Goal: Information Seeking & Learning: Learn about a topic

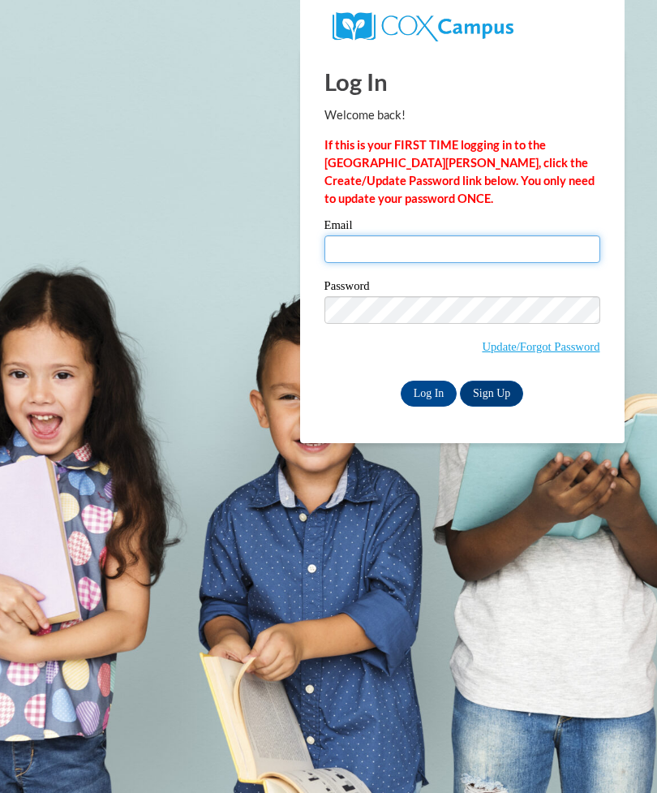
click at [487, 247] on input "Email" at bounding box center [462, 249] width 276 height 28
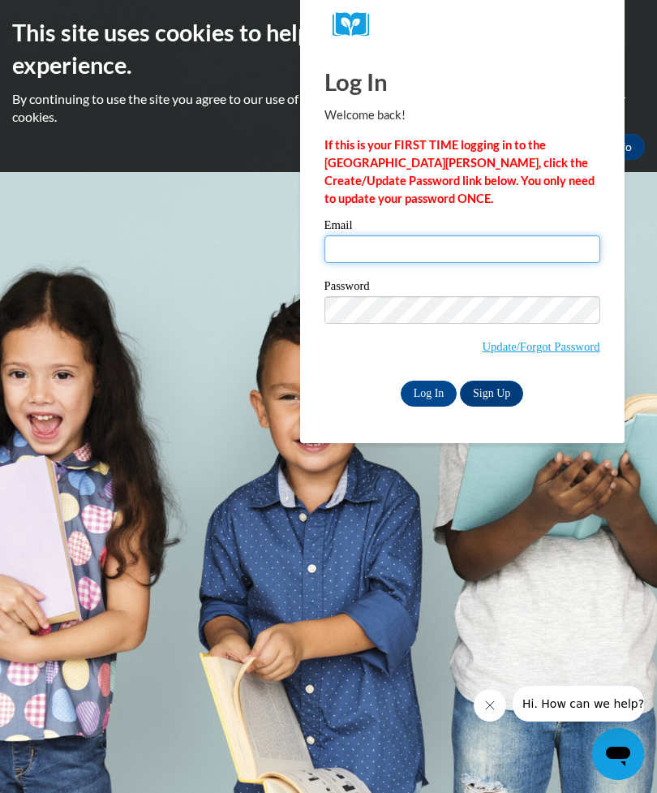
type input "heskett-madison@hotmail.com"
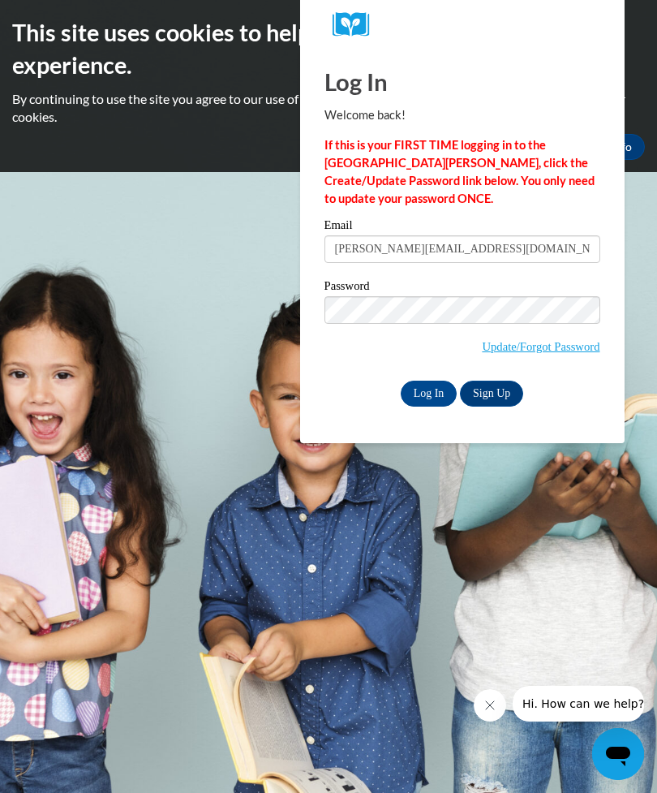
click at [429, 393] on input "Log In" at bounding box center [429, 393] width 57 height 26
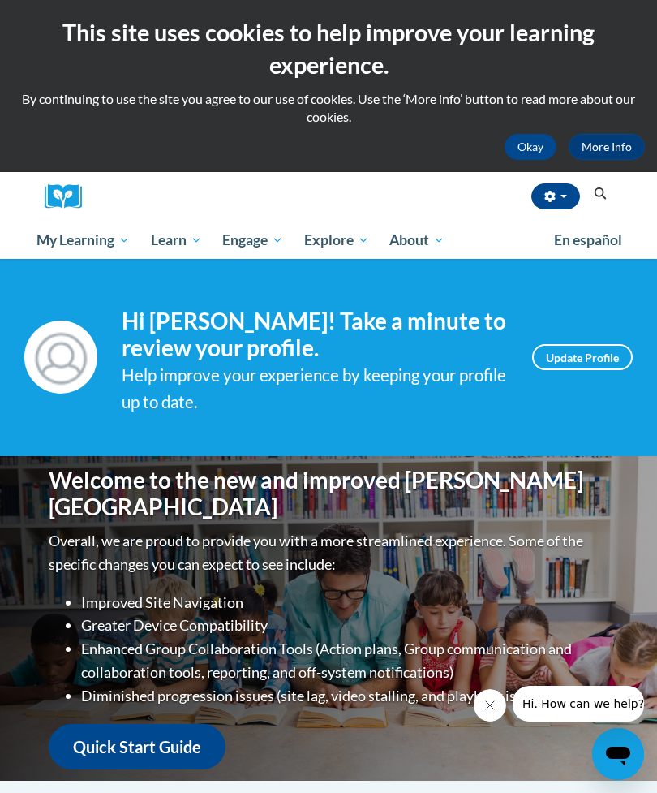
click at [588, 200] on button "Search" at bounding box center [600, 193] width 24 height 19
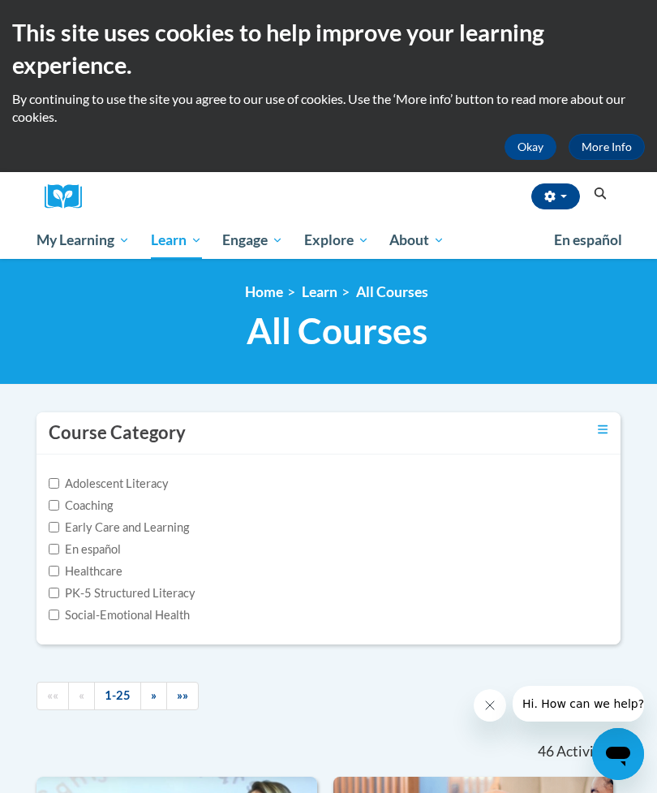
click at [595, 195] on icon "Search" at bounding box center [601, 193] width 12 height 12
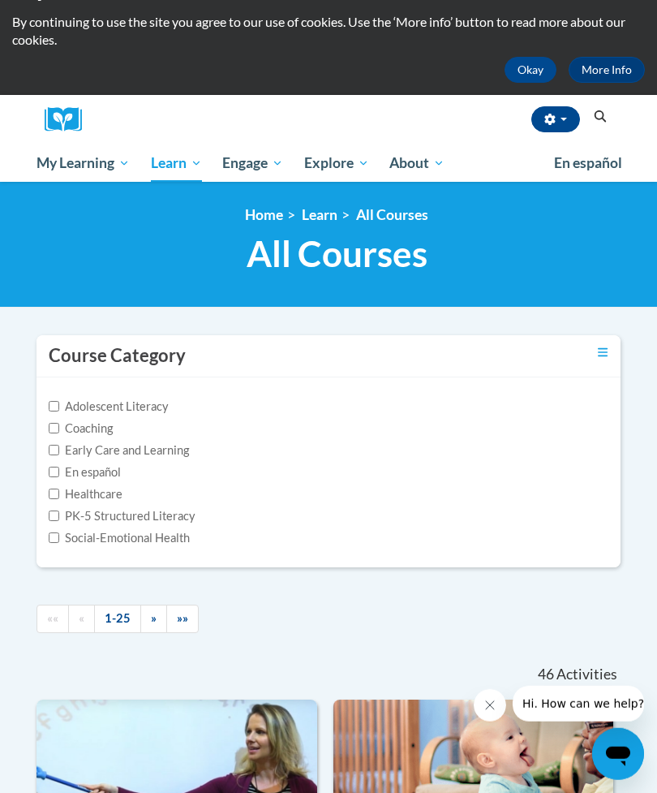
scroll to position [78, 0]
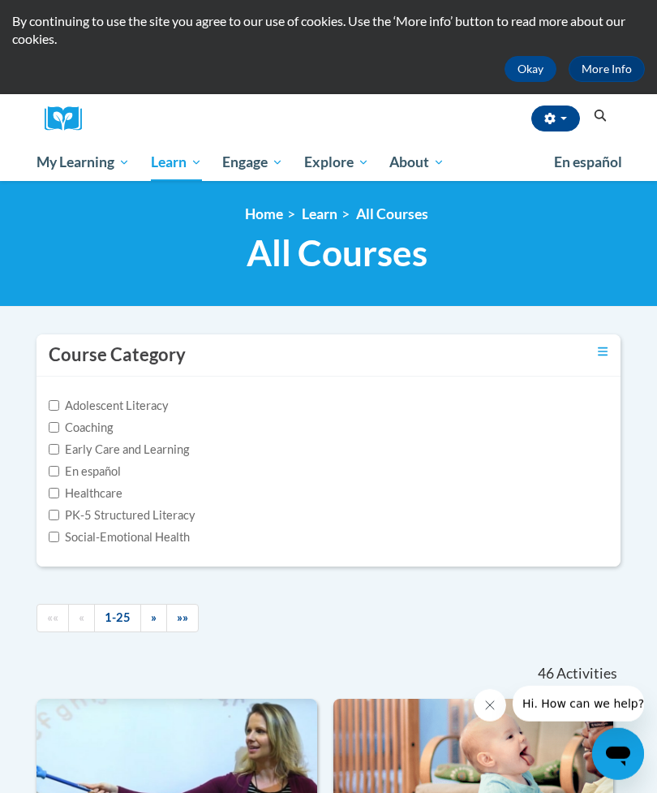
click at [595, 119] on icon "Search" at bounding box center [600, 116] width 15 height 12
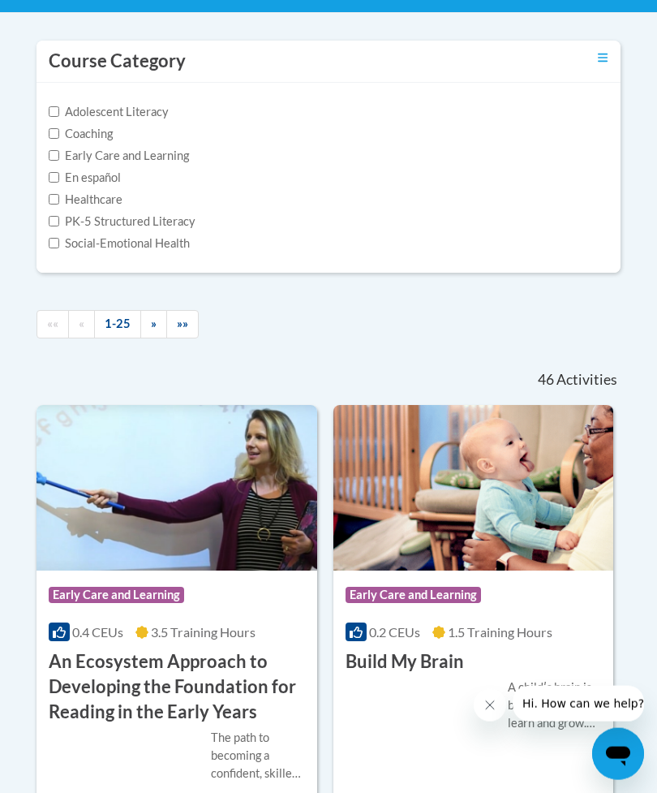
scroll to position [373, 0]
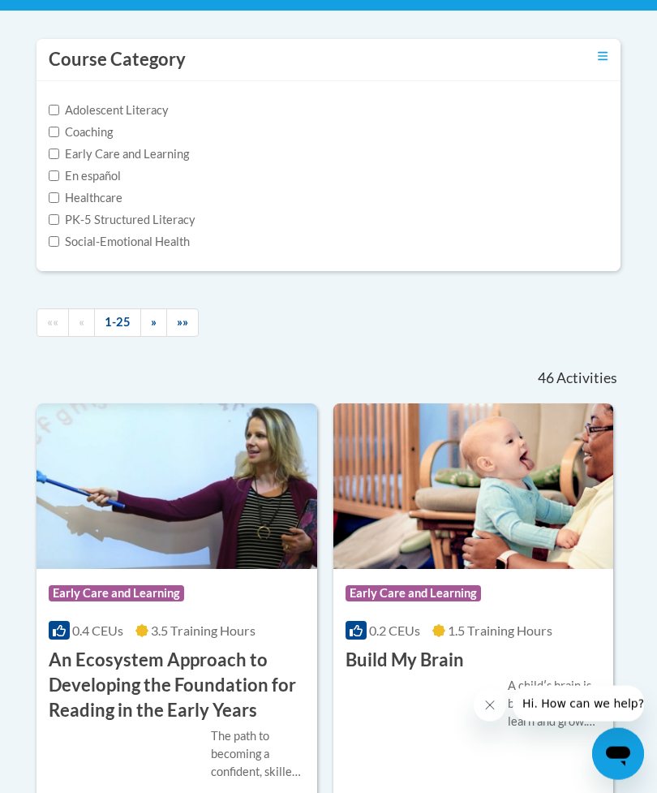
click at [177, 212] on label "PK-5 Structured Literacy" at bounding box center [122, 220] width 147 height 18
click at [59, 214] on input "PK-5 Structured Literacy" at bounding box center [54, 219] width 11 height 11
checkbox input "true"
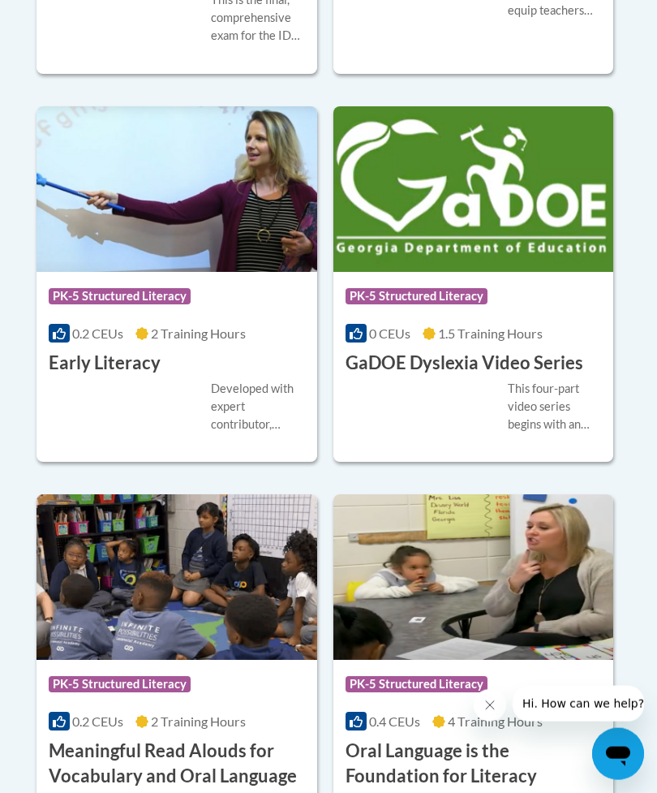
scroll to position [1025, 0]
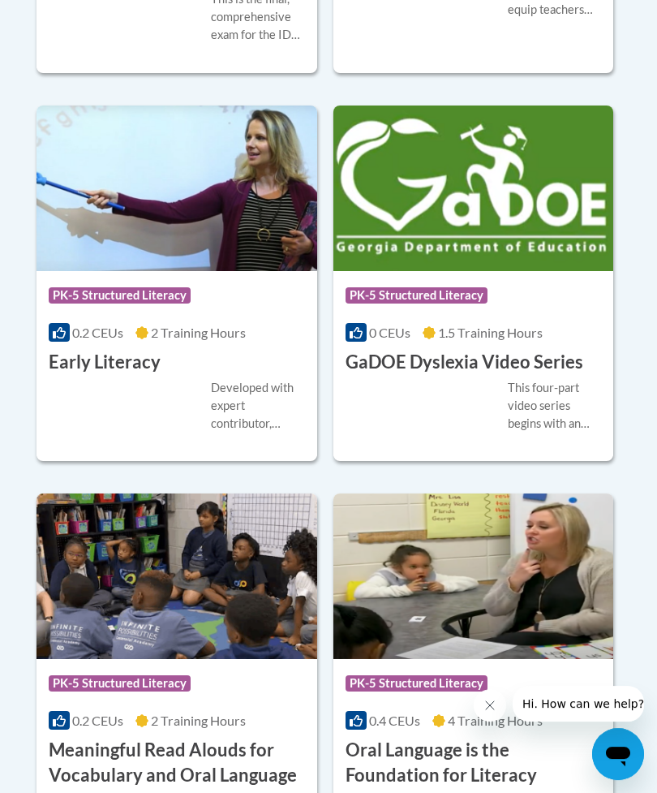
click at [185, 384] on div "Developed with expert contributor, Dr. Deborah Glaser, Reading Teacherʹs Top Te…" at bounding box center [177, 406] width 256 height 54
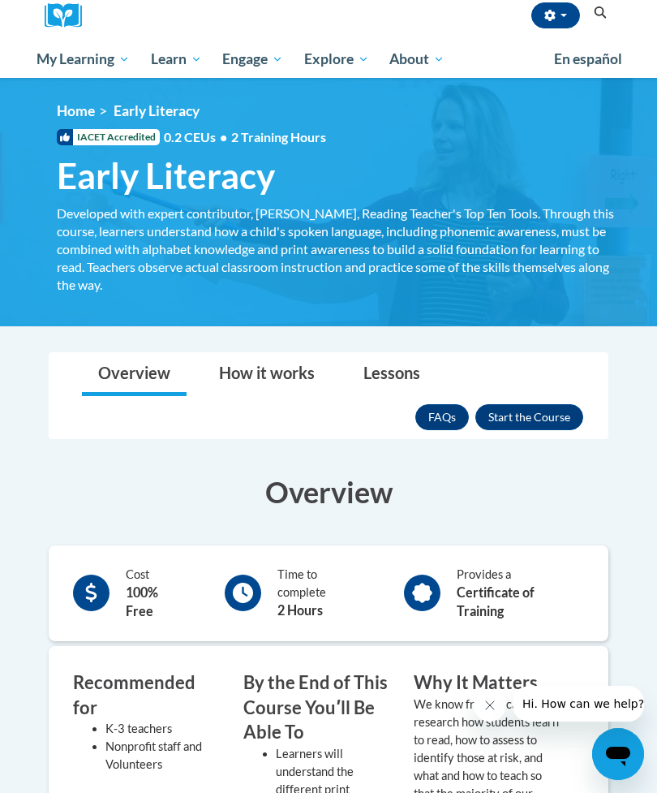
scroll to position [183, 0]
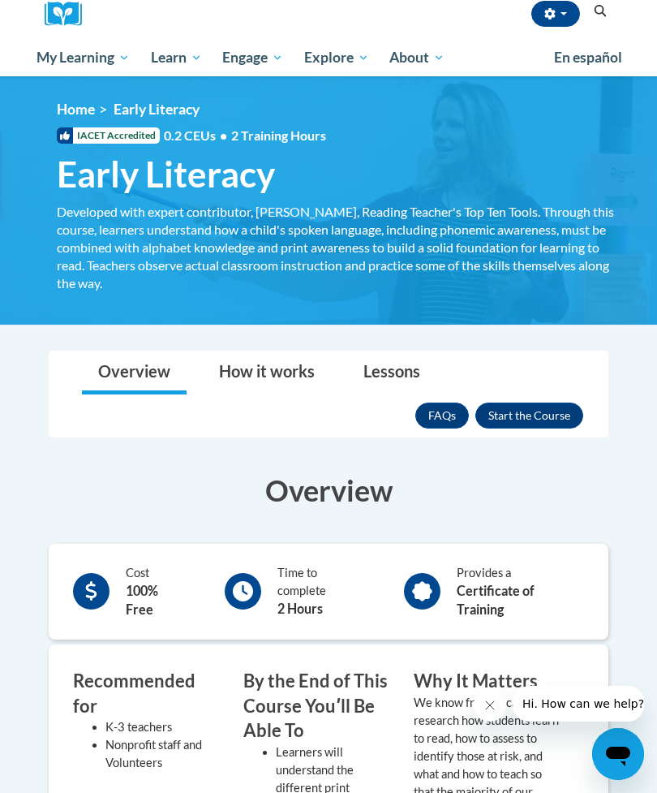
click at [534, 409] on button "Enroll" at bounding box center [529, 415] width 108 height 26
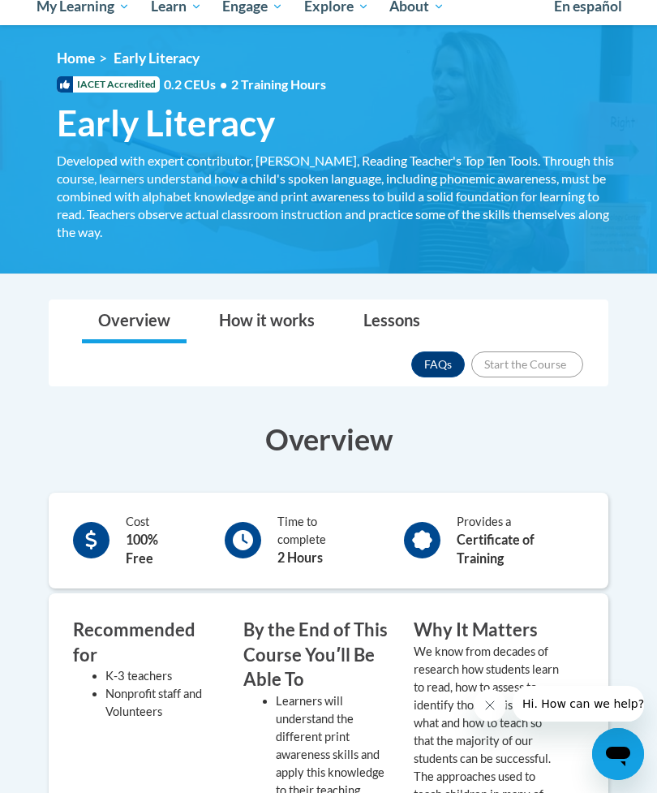
scroll to position [234, 0]
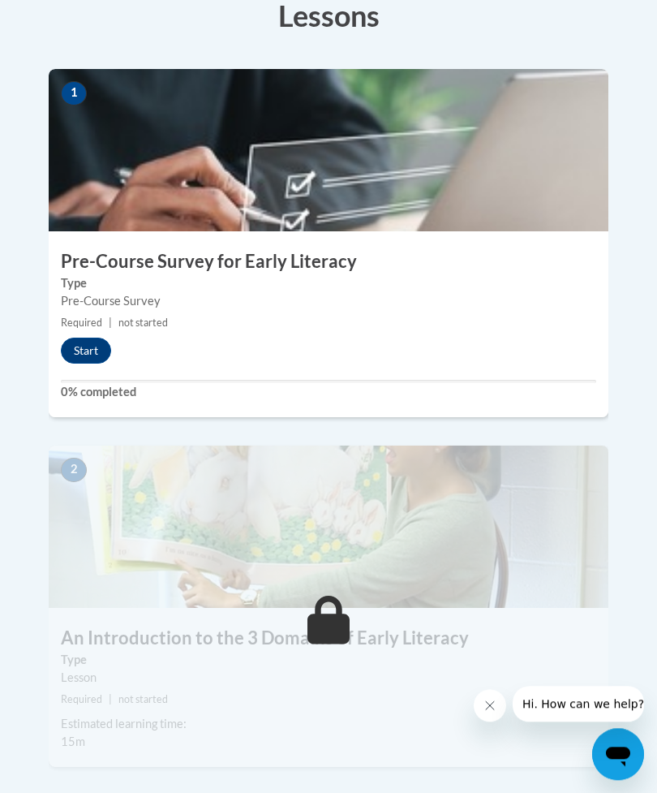
scroll to position [589, 0]
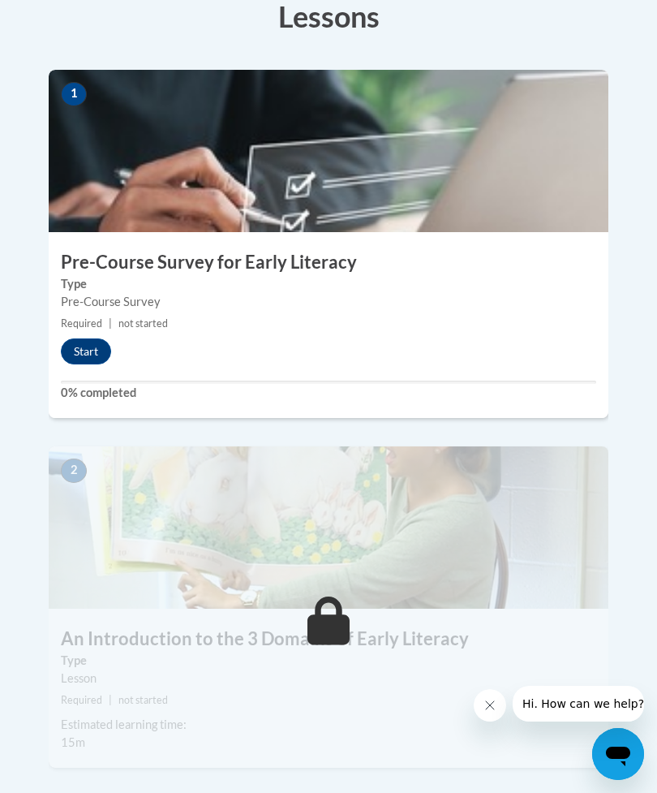
click at [105, 338] on button "Start" at bounding box center [86, 351] width 50 height 26
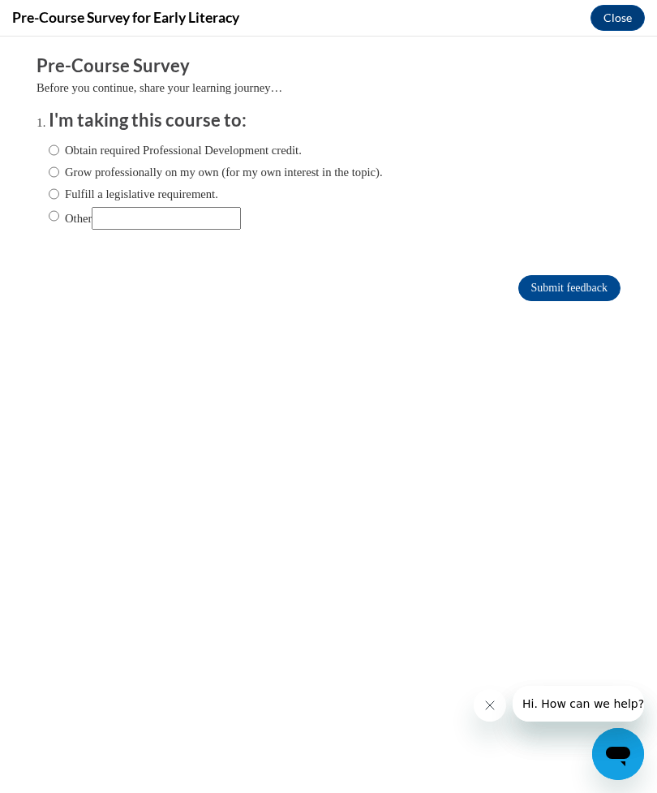
scroll to position [0, 0]
click at [152, 144] on label "Obtain required Professional Development credit." at bounding box center [175, 150] width 253 height 18
click at [59, 144] on input "Obtain required Professional Development credit." at bounding box center [54, 150] width 11 height 18
radio input "true"
click at [571, 293] on input "Submit feedback" at bounding box center [569, 288] width 102 height 26
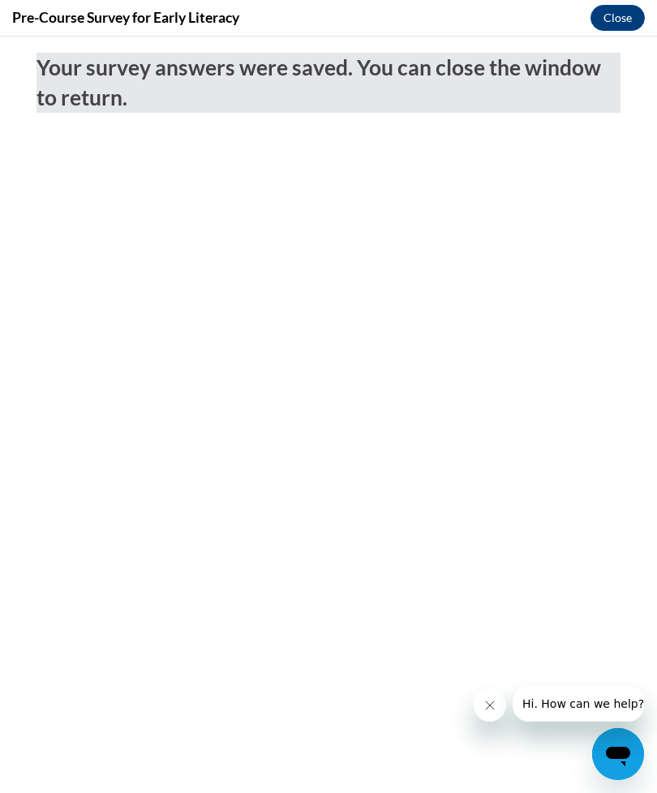
click at [612, 30] on button "Close" at bounding box center [618, 18] width 54 height 26
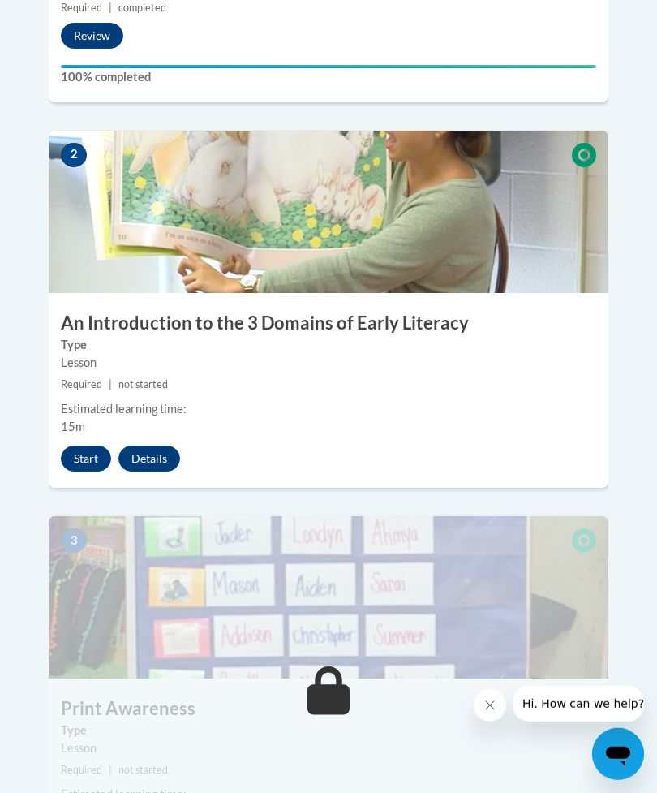
click at [104, 445] on button "Start" at bounding box center [86, 458] width 50 height 26
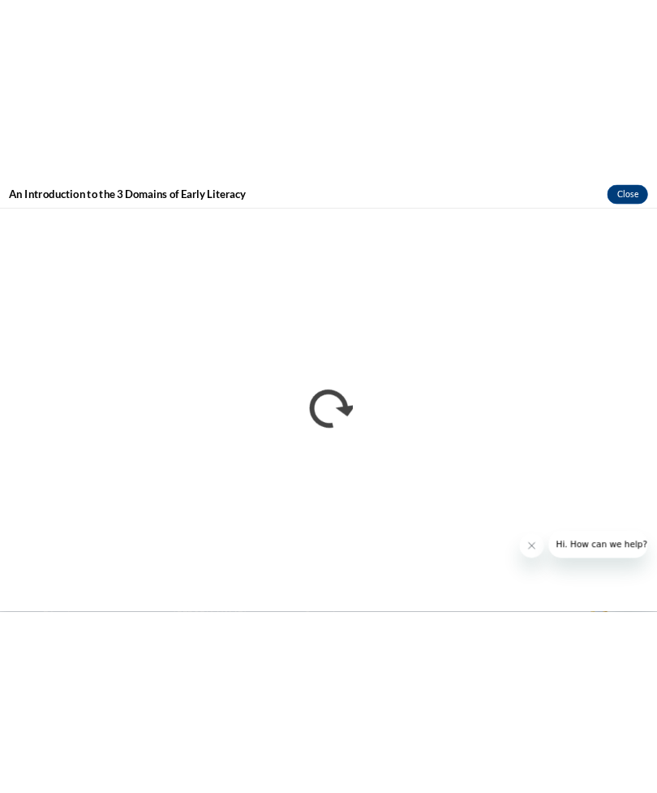
scroll to position [905, 0]
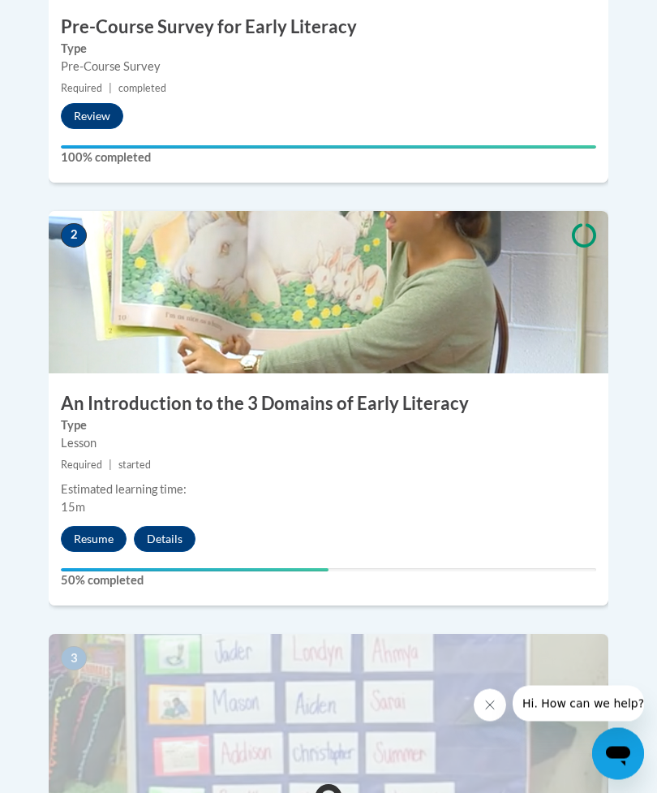
scroll to position [824, 0]
click at [82, 526] on button "Resume" at bounding box center [94, 539] width 66 height 26
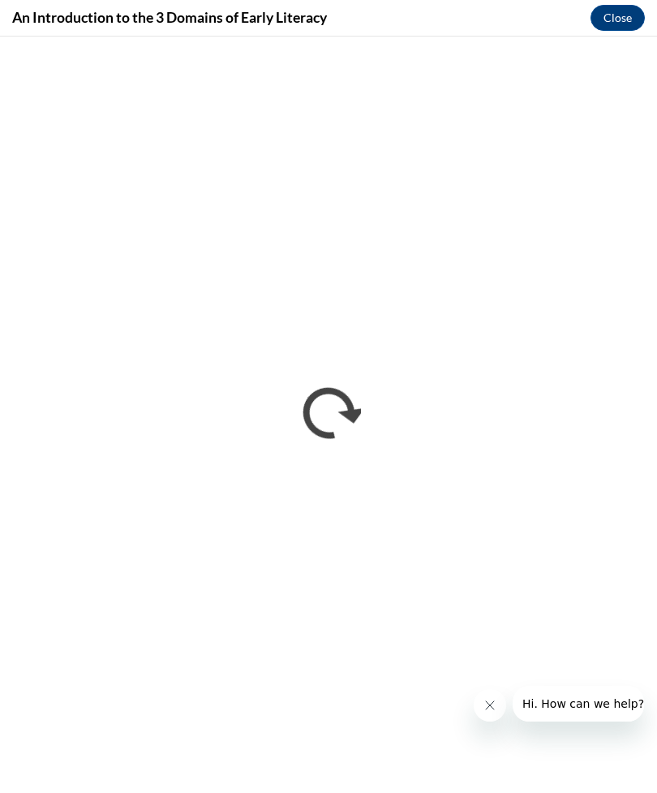
scroll to position [0, 0]
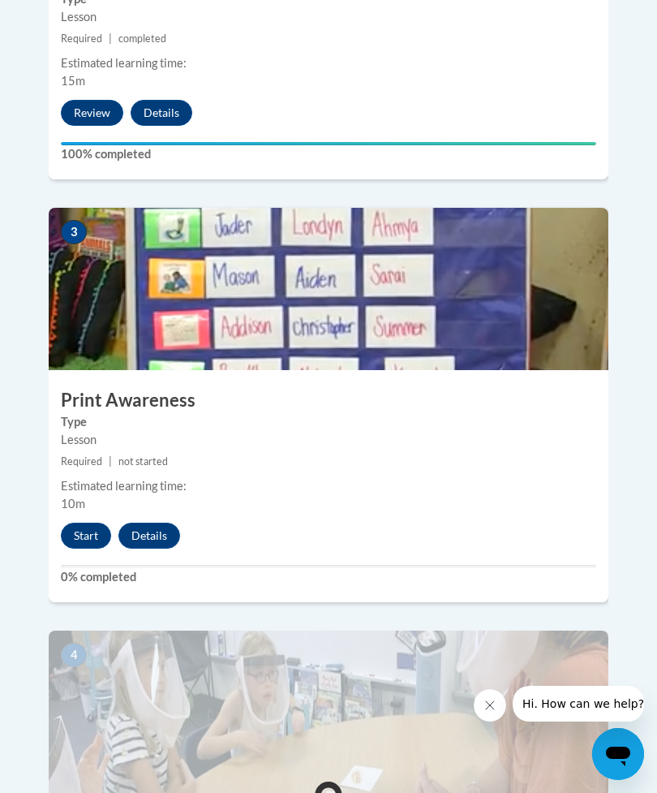
scroll to position [1251, 0]
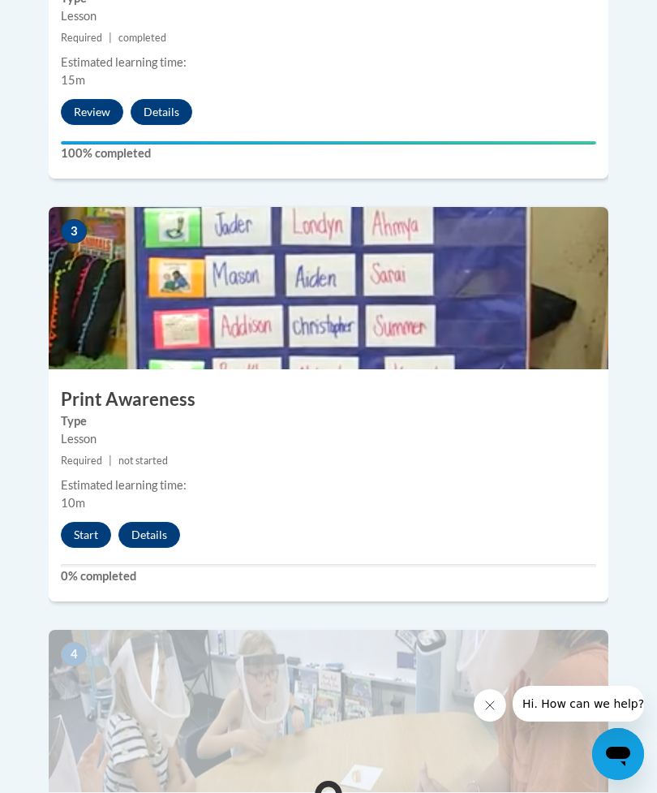
click at [74, 522] on button "Start" at bounding box center [86, 535] width 50 height 26
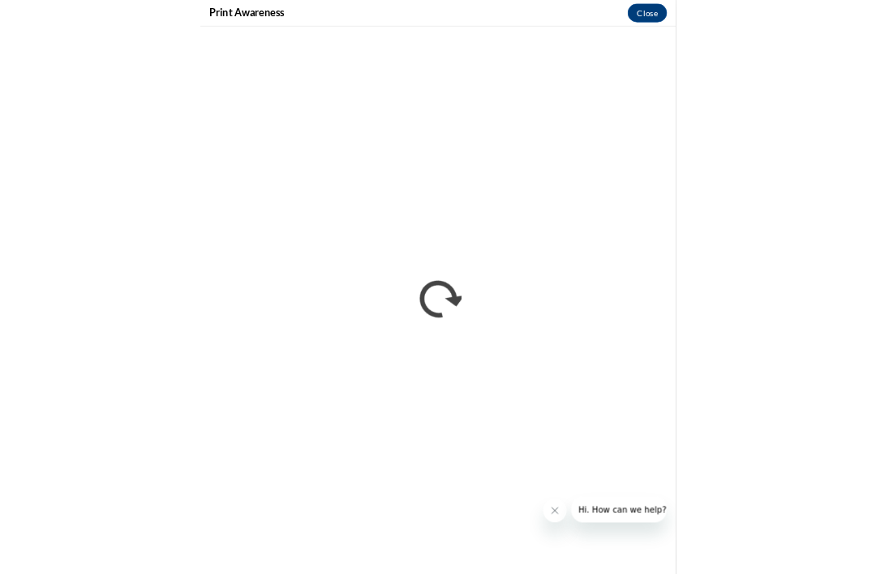
scroll to position [958, 0]
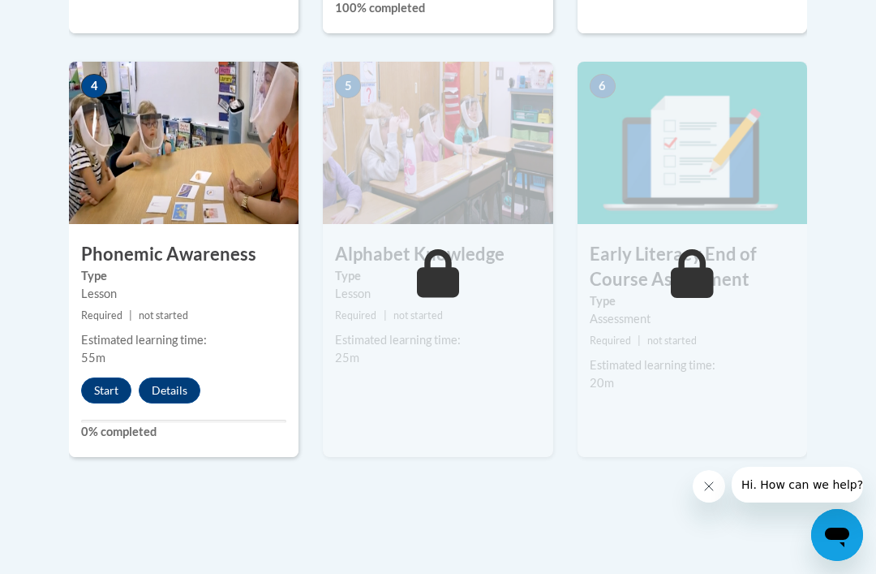
scroll to position [955, 0]
click at [101, 378] on button "Start" at bounding box center [106, 391] width 50 height 26
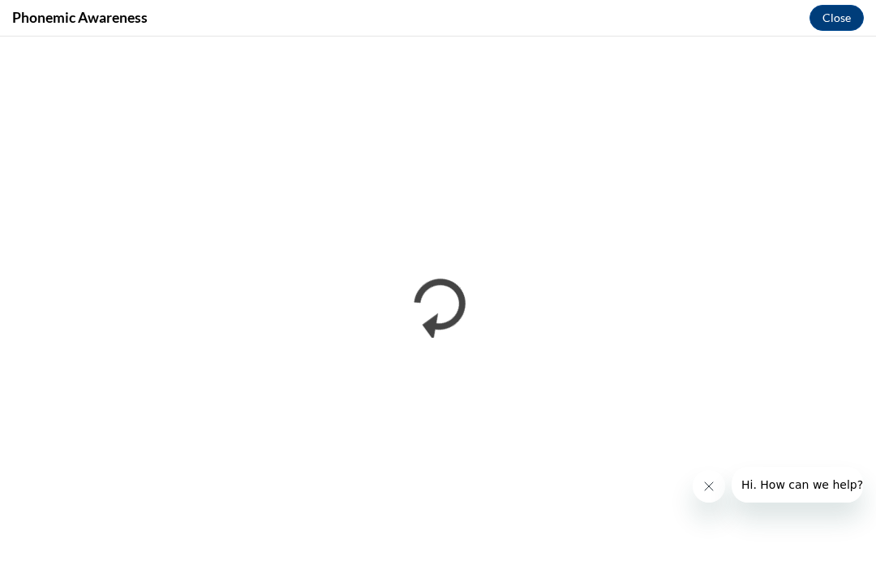
click at [850, 19] on button "Close" at bounding box center [837, 18] width 54 height 26
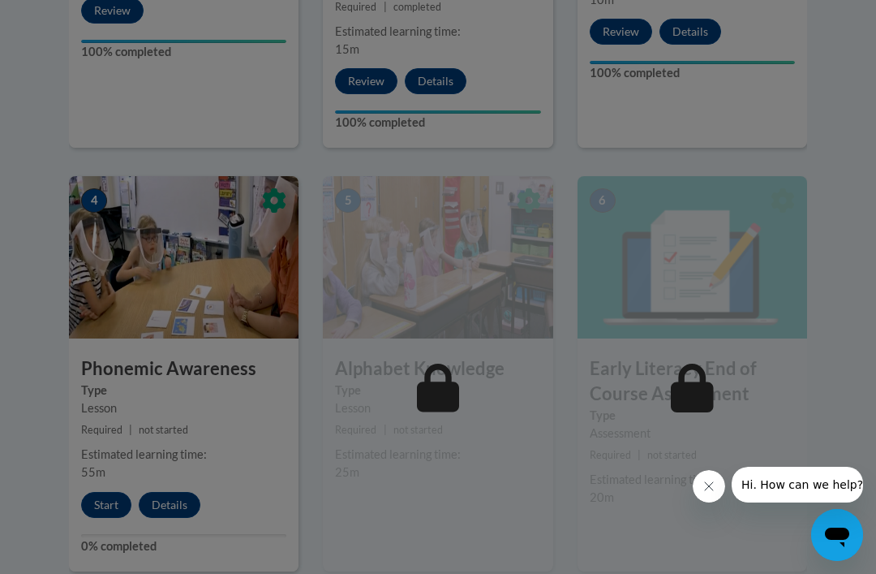
scroll to position [842, 0]
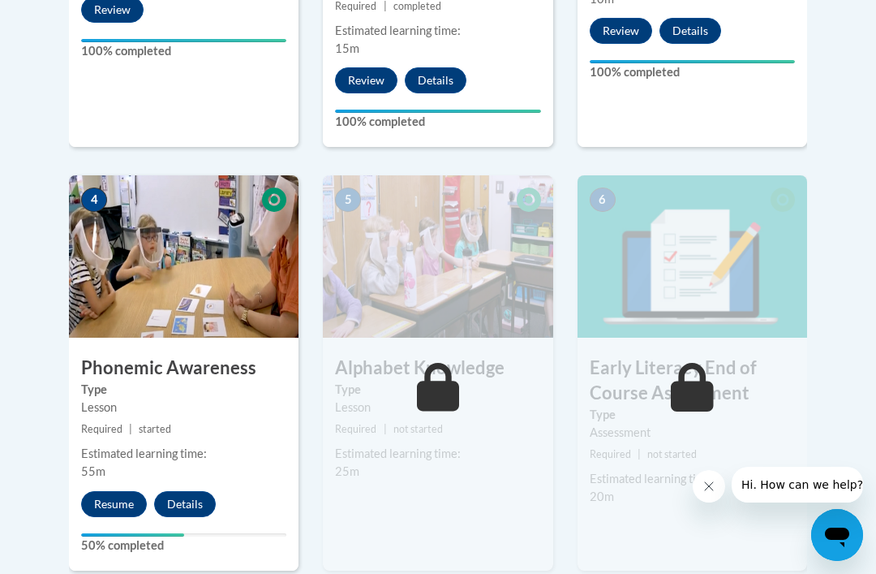
click at [124, 491] on button "Resume" at bounding box center [114, 504] width 66 height 26
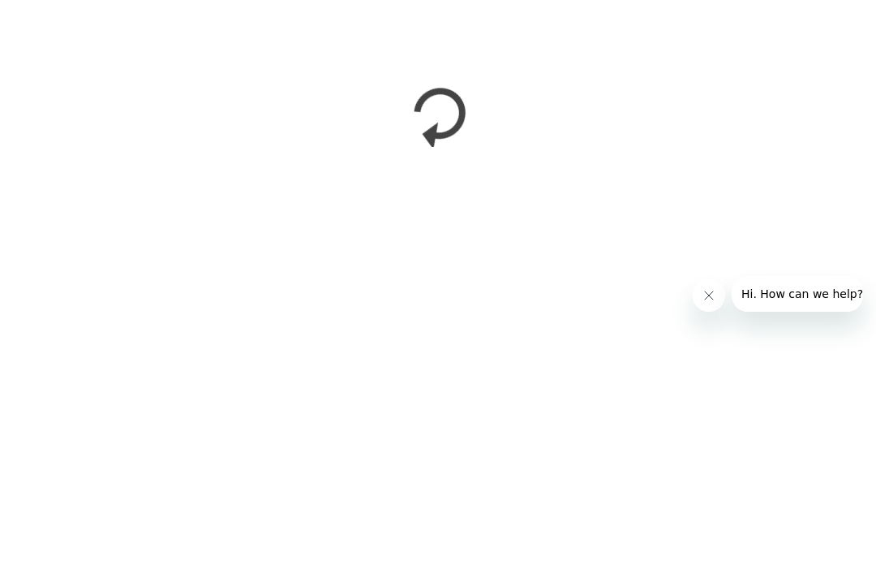
scroll to position [1175, 0]
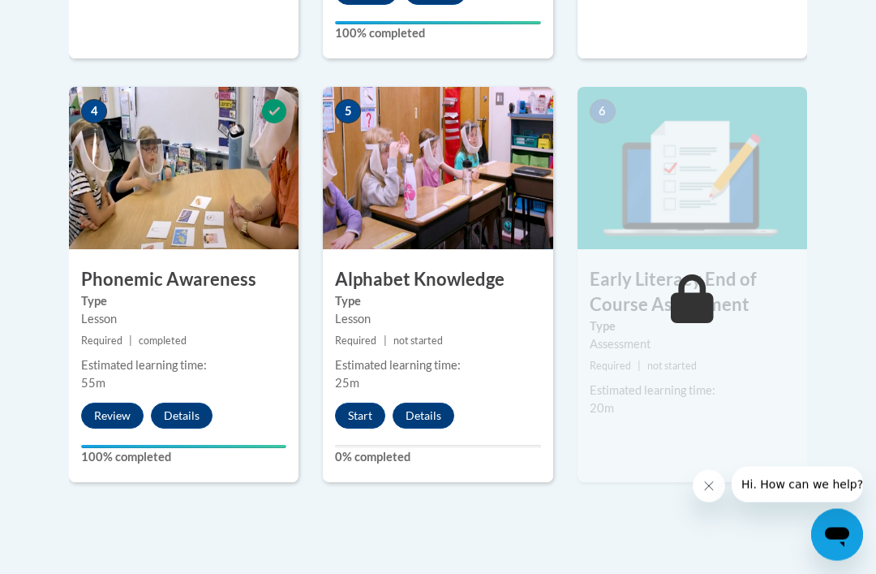
scroll to position [928, 0]
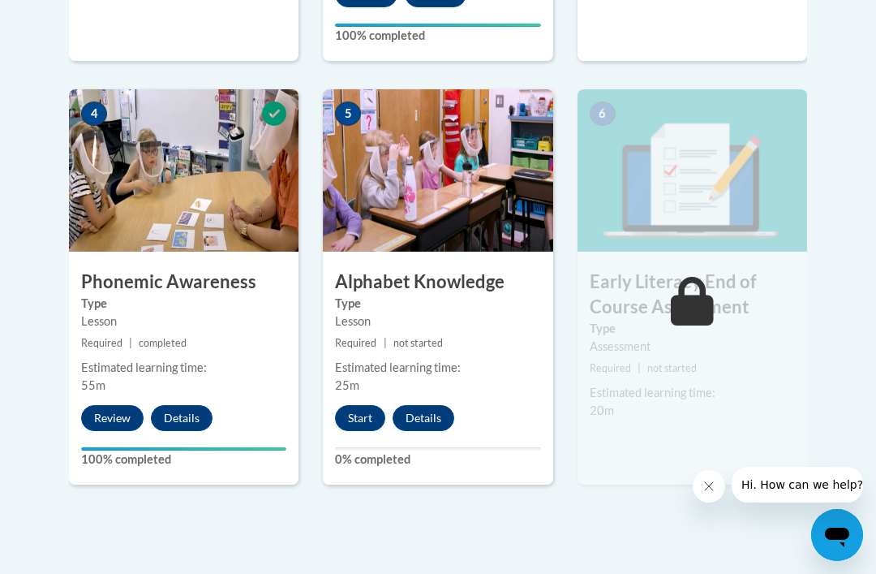
click at [366, 405] on button "Start" at bounding box center [360, 418] width 50 height 26
